Goal: Check status: Check status

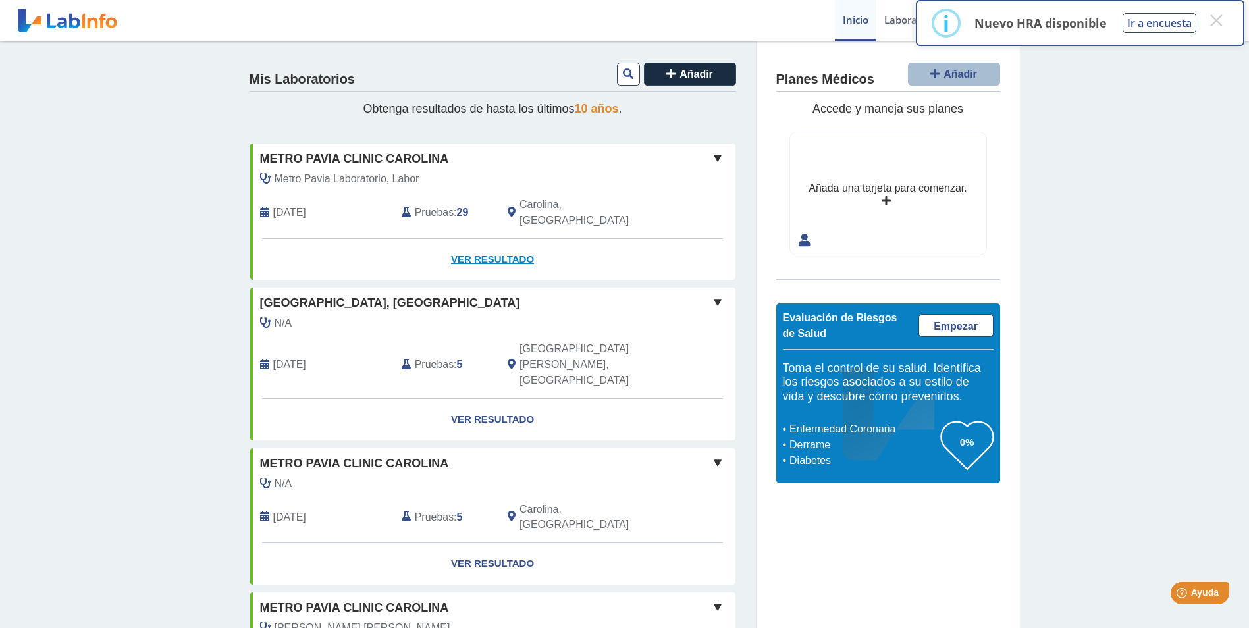
click at [485, 239] on link "Ver Resultado" at bounding box center [492, 259] width 485 height 41
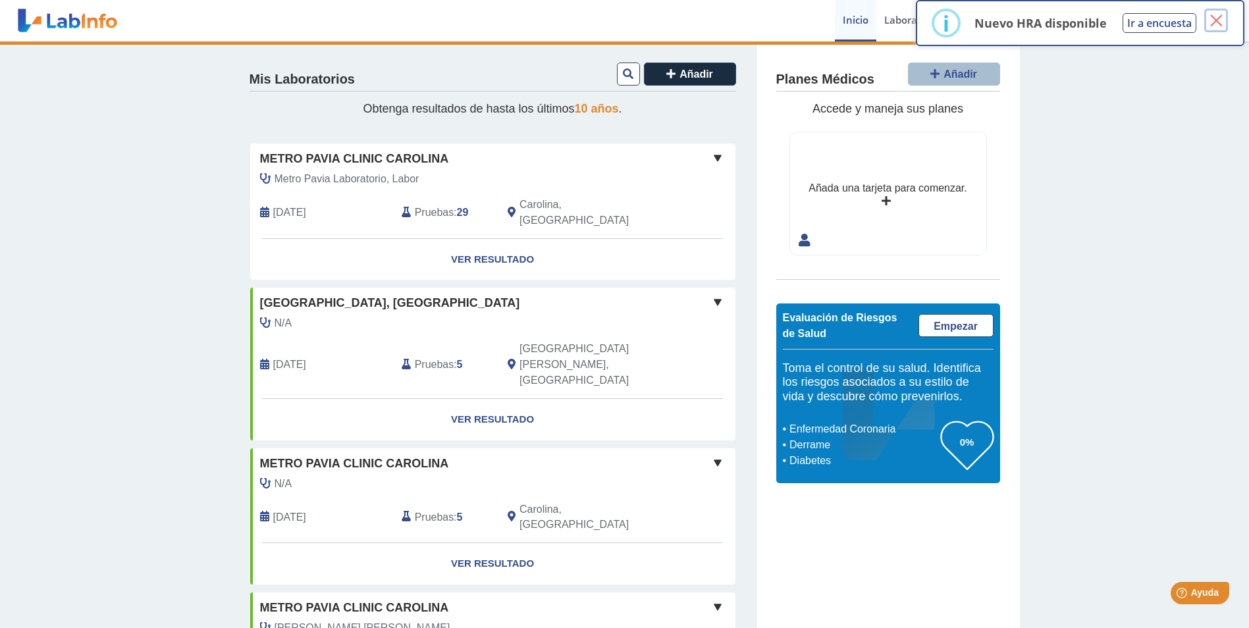
click at [1220, 15] on button "×" at bounding box center [1216, 21] width 24 height 24
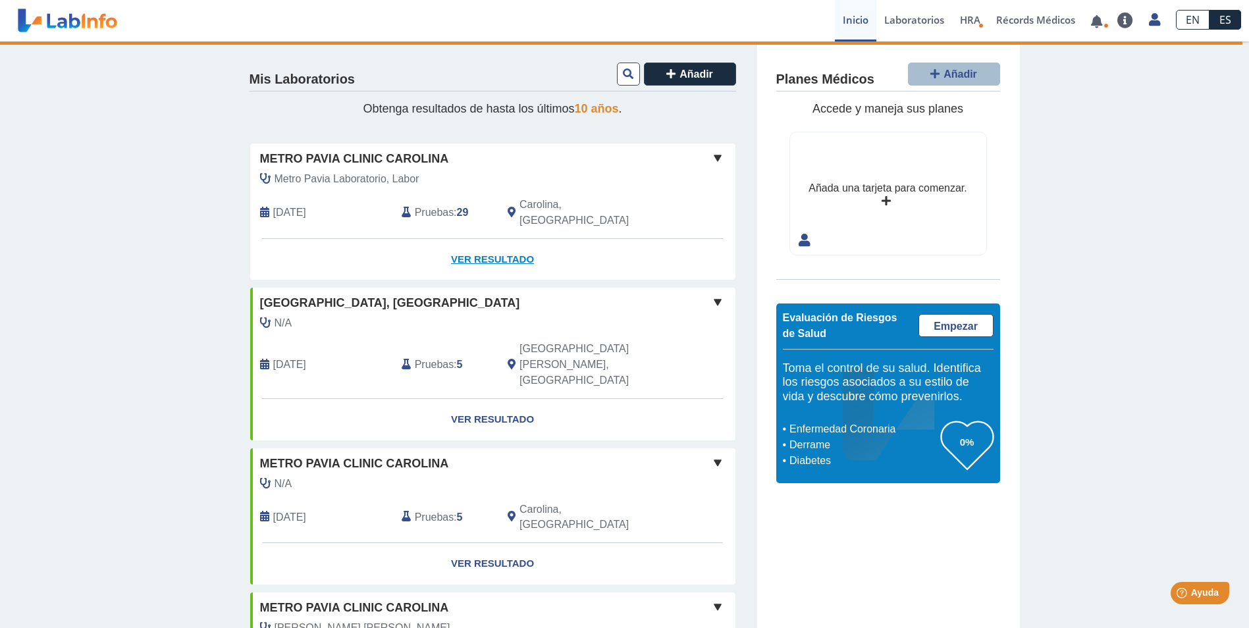
click at [480, 240] on link "Ver Resultado" at bounding box center [492, 259] width 485 height 41
click at [485, 244] on link "Ver Resultado" at bounding box center [492, 259] width 485 height 41
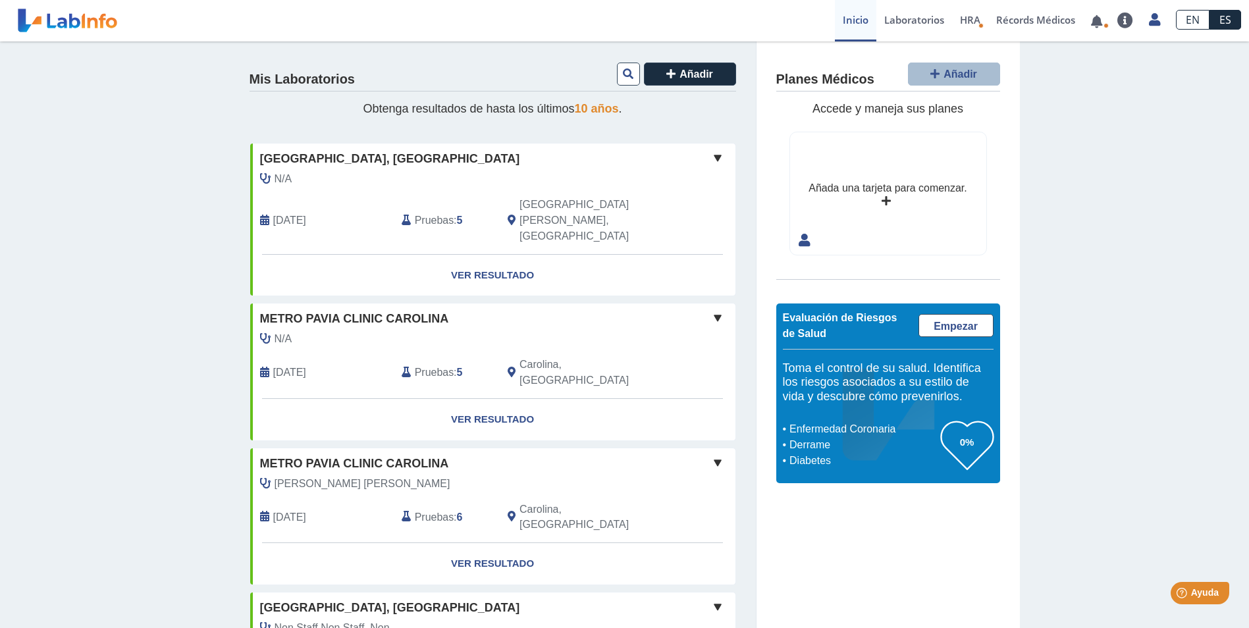
click at [713, 161] on span at bounding box center [718, 158] width 16 height 16
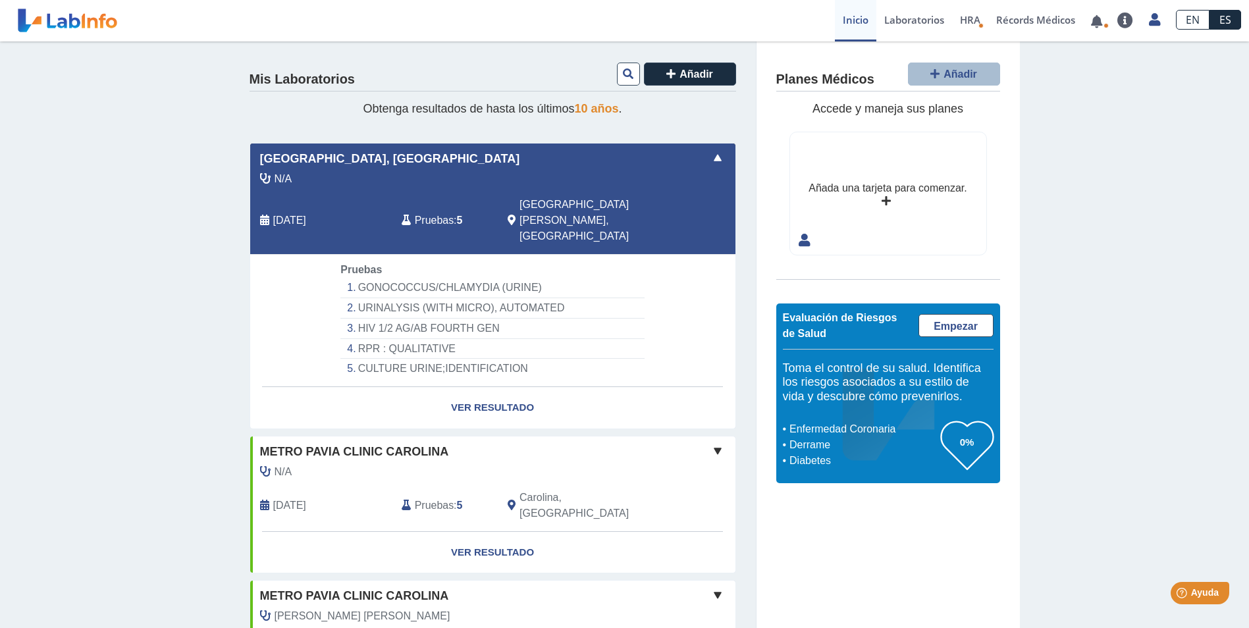
click at [713, 161] on span at bounding box center [718, 158] width 16 height 16
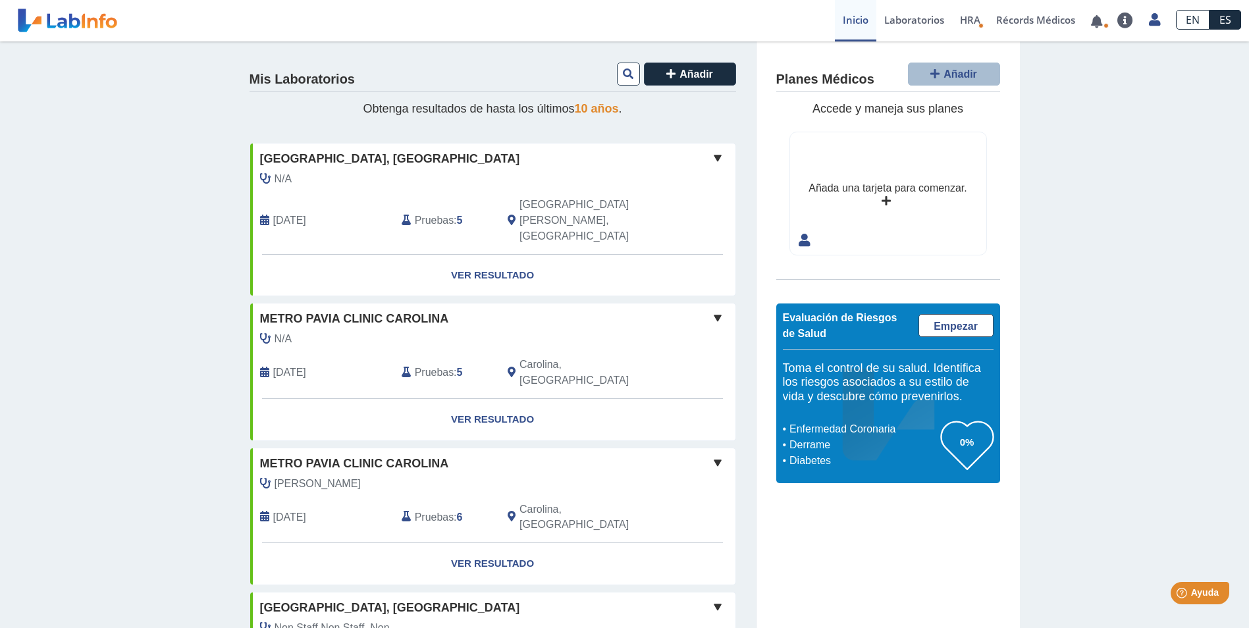
click at [710, 159] on span at bounding box center [718, 158] width 16 height 16
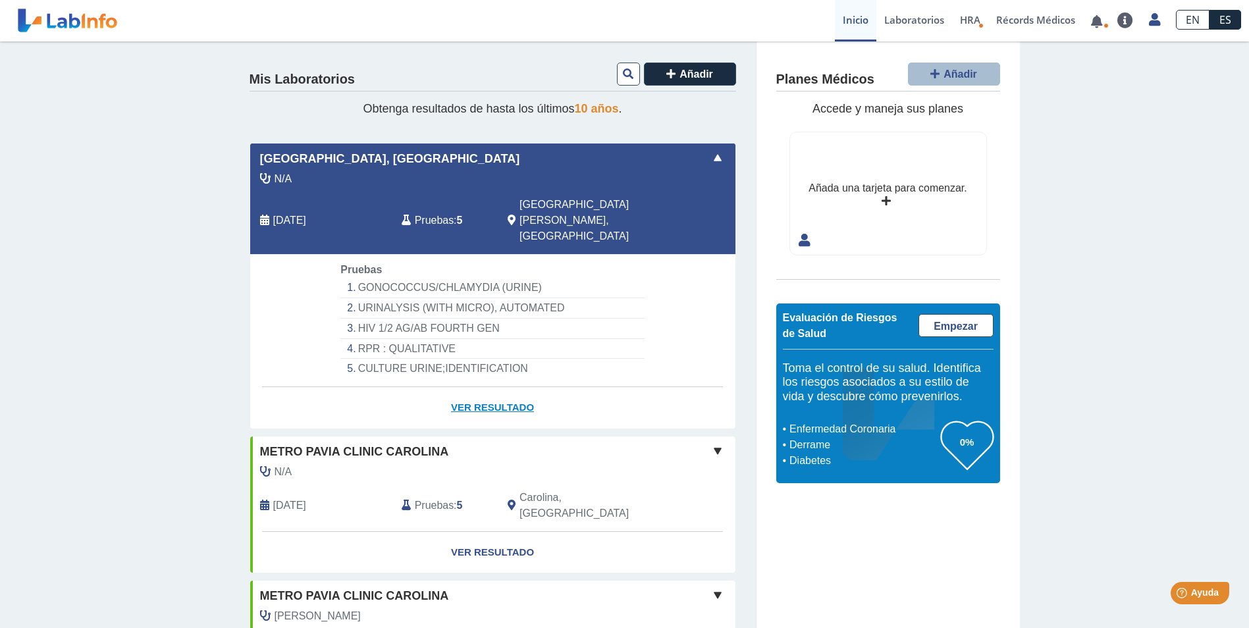
click at [482, 387] on link "Ver Resultado" at bounding box center [492, 407] width 485 height 41
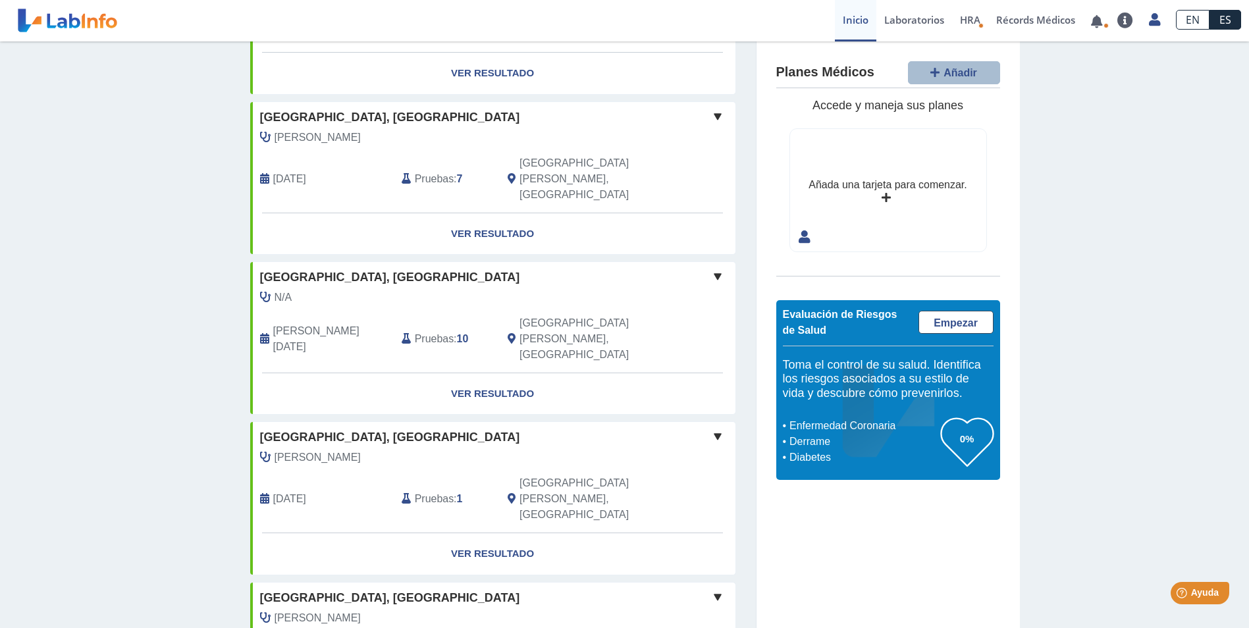
scroll to position [873, 0]
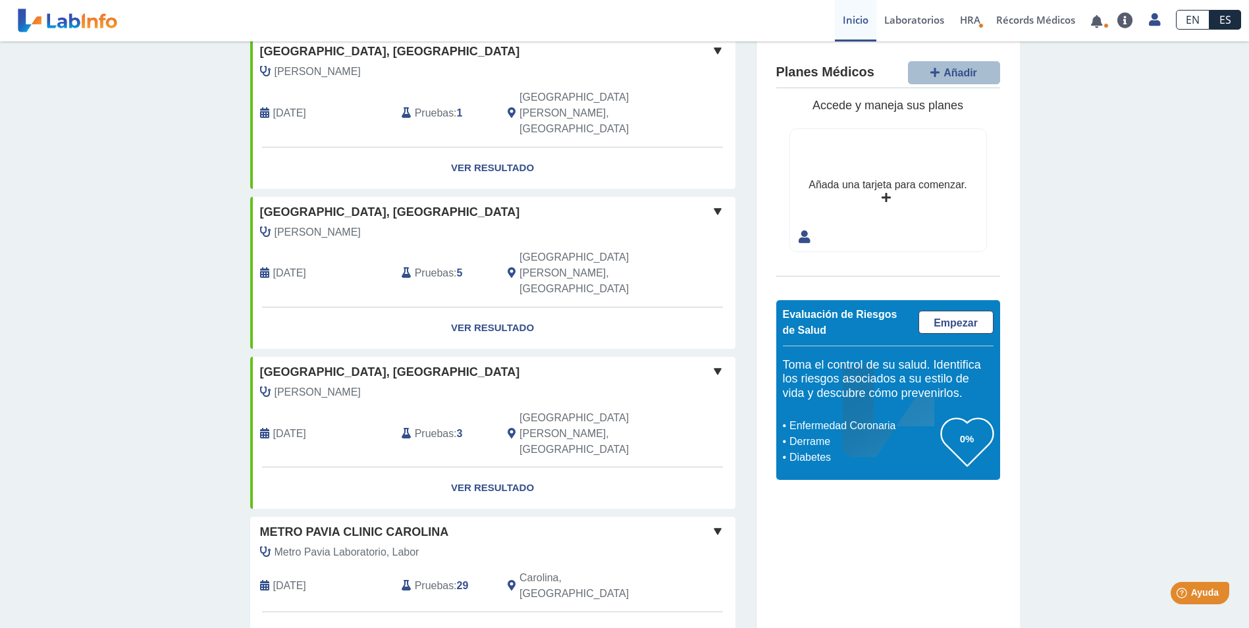
click at [502, 612] on link "Ver Resultado" at bounding box center [492, 632] width 485 height 41
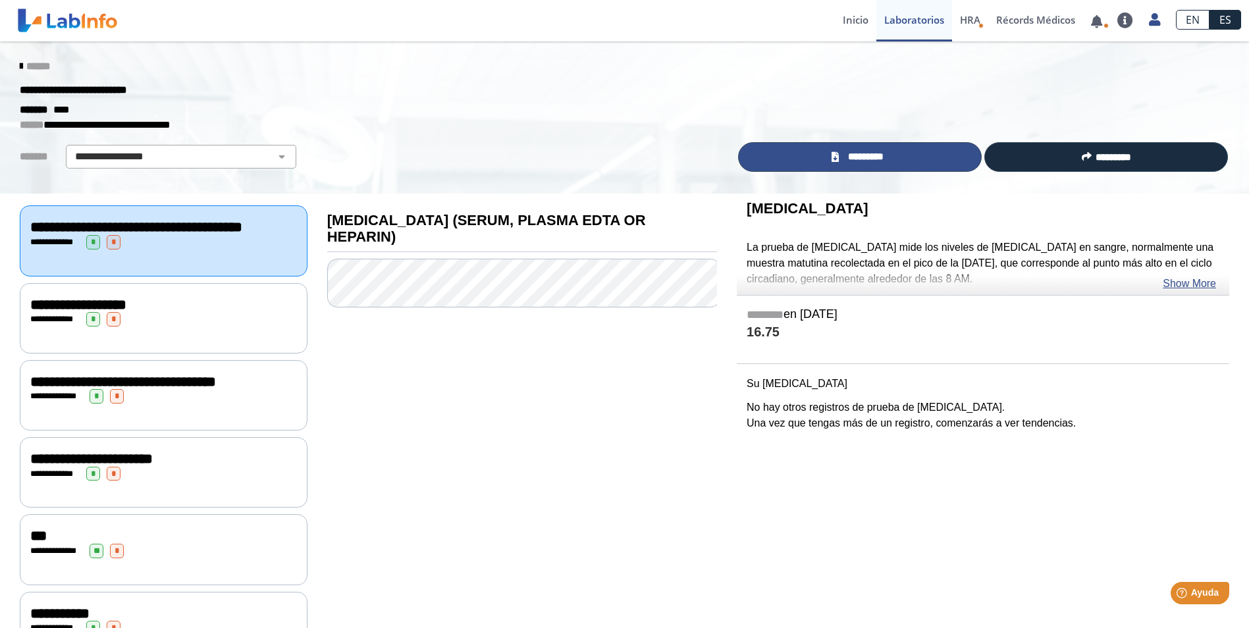
click at [856, 149] on link "*********" at bounding box center [860, 157] width 244 height 30
